Goal: Transaction & Acquisition: Purchase product/service

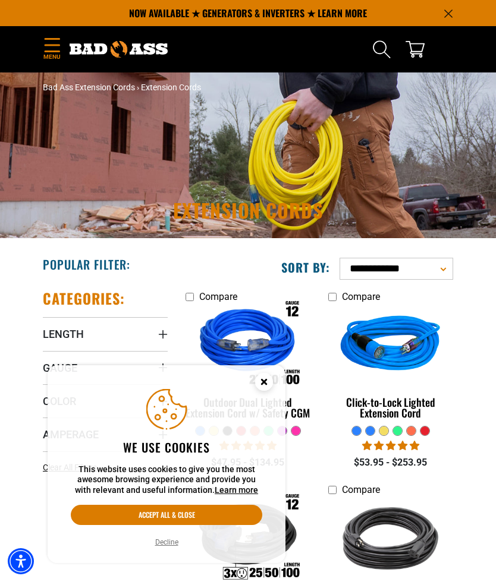
click at [263, 381] on circle "Cookie Consent" at bounding box center [264, 382] width 18 height 18
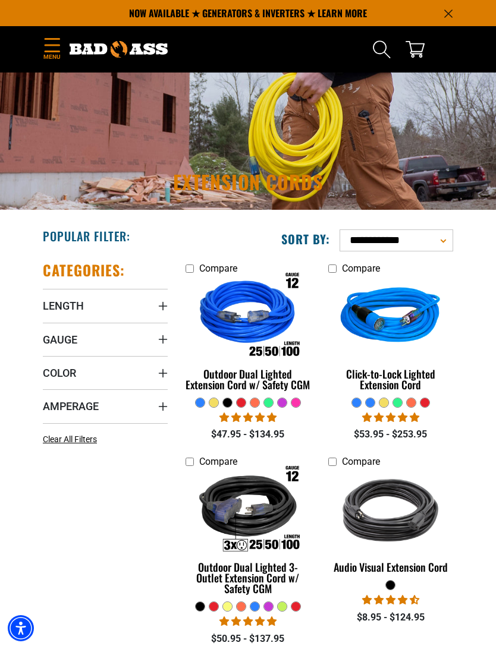
scroll to position [27, 0]
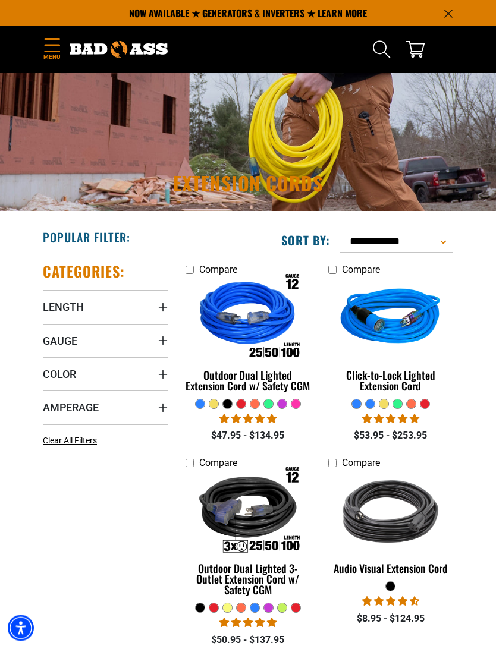
click at [83, 307] on span "Length" at bounding box center [63, 308] width 41 height 14
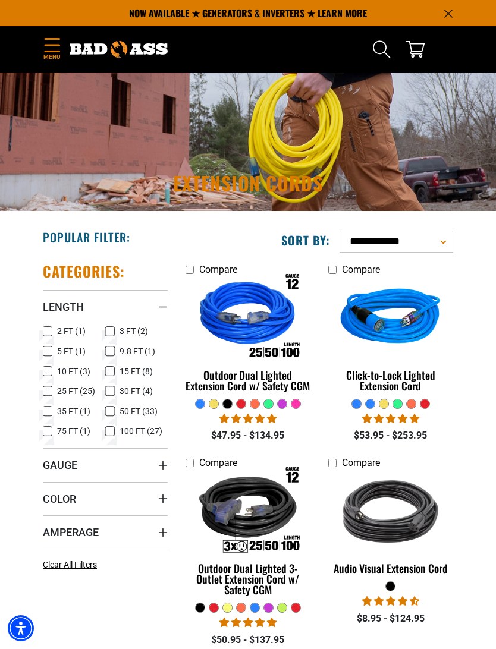
click at [51, 413] on icon at bounding box center [48, 410] width 10 height 15
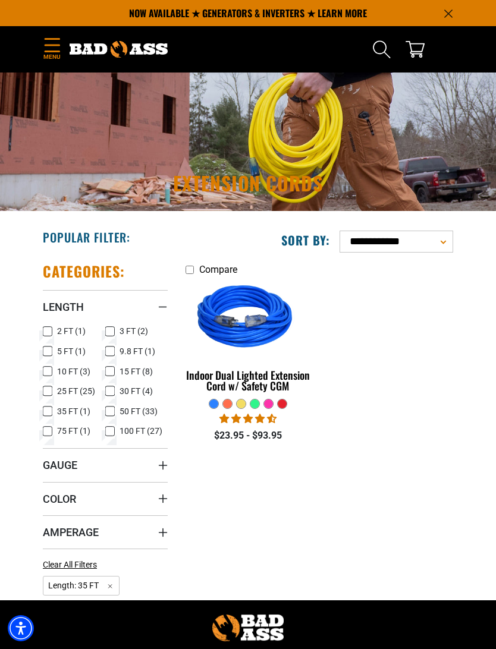
click at [124, 466] on summary "Gauge" at bounding box center [105, 464] width 125 height 33
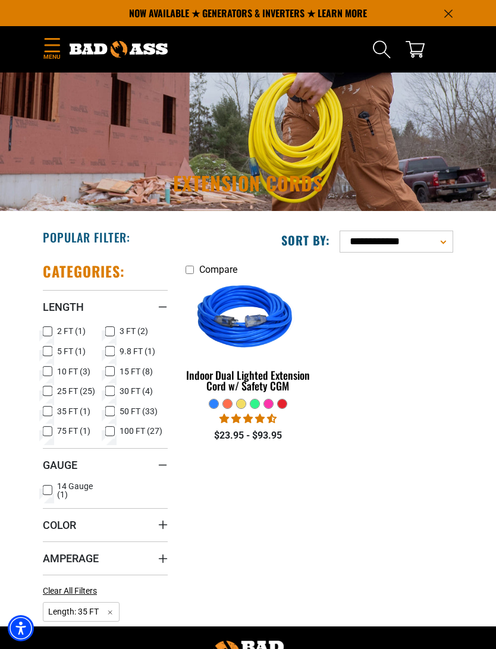
click at [53, 491] on label "14 Gauge (1) 14 Gauge (1 product)" at bounding box center [74, 490] width 62 height 17
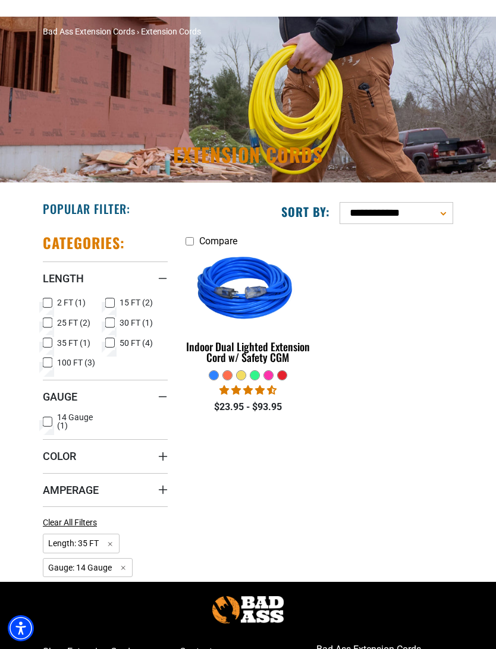
scroll to position [55, 0]
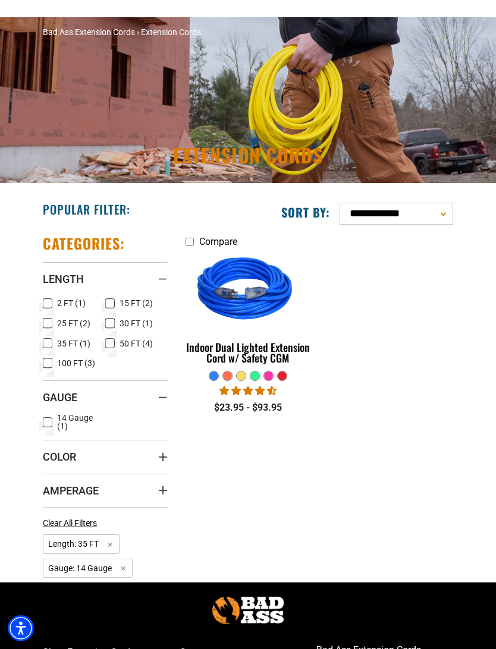
click at [53, 317] on label "25 FT (2) 25 FT (2 products)" at bounding box center [74, 323] width 62 height 15
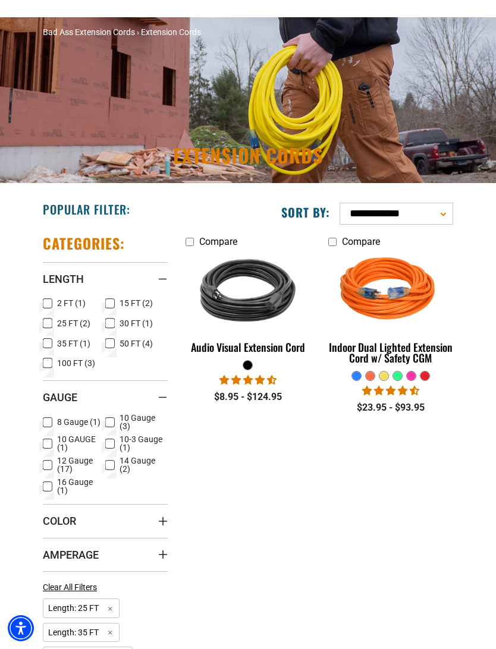
click at [54, 343] on label "35 FT (1) 35 FT (1 product)" at bounding box center [74, 343] width 62 height 15
click at [49, 441] on icon at bounding box center [48, 443] width 10 height 15
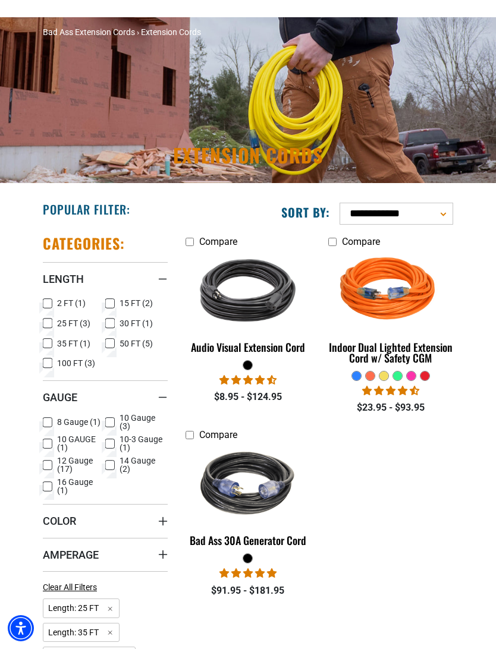
click at [117, 442] on label "10-3 Gauge (1) 10-3 Gauge (1 product)" at bounding box center [136, 443] width 62 height 17
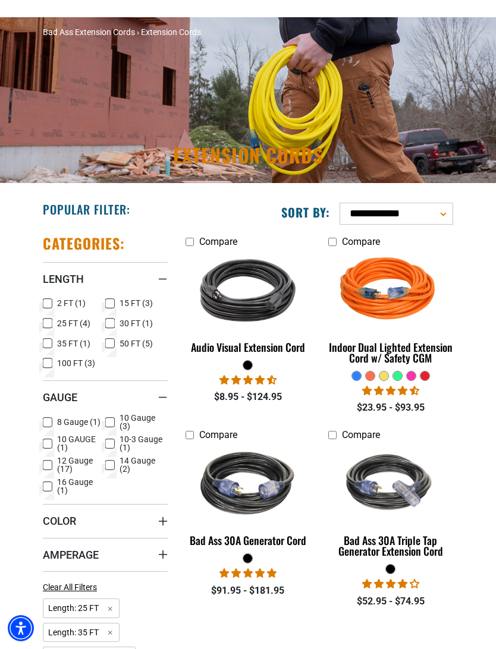
click at [116, 417] on label "10 Gauge (3) 10 Gauge (3 products)" at bounding box center [136, 422] width 62 height 17
